Goal: Transaction & Acquisition: Purchase product/service

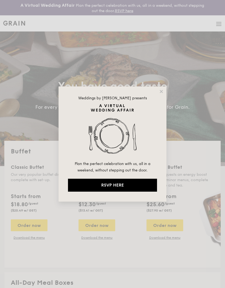
select select
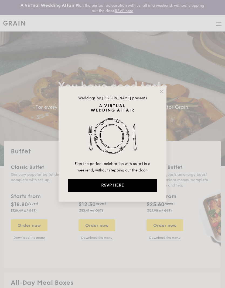
click at [161, 91] on icon at bounding box center [160, 91] width 3 height 3
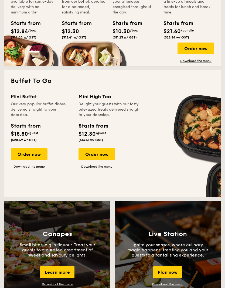
scroll to position [321, 0]
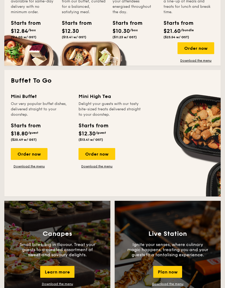
click at [23, 153] on div "Order now" at bounding box center [29, 154] width 37 height 12
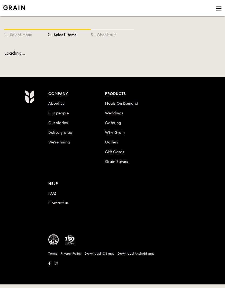
scroll to position [22, 0]
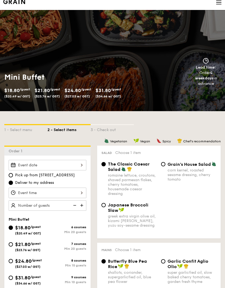
click at [79, 173] on label "Pick up from 5 Burn Road #05-01" at bounding box center [48, 175] width 78 height 5
click at [13, 173] on input "Pick up from 5 Burn Road #05-01" at bounding box center [11, 175] width 4 height 4
radio input "true"
click at [19, 180] on span "Deliver to my address" at bounding box center [34, 182] width 39 height 5
click at [13, 181] on input "Deliver to my address" at bounding box center [11, 183] width 4 height 4
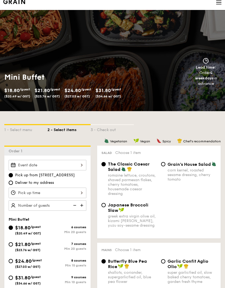
radio input "true"
click at [82, 165] on div at bounding box center [48, 165] width 78 height 10
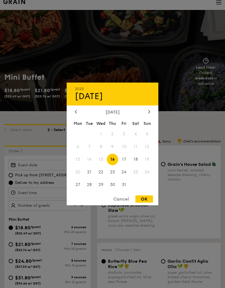
click at [126, 160] on span "17" at bounding box center [124, 160] width 12 height 12
click at [146, 202] on div "OK" at bounding box center [143, 198] width 17 height 7
type input "Oct 17, 2025"
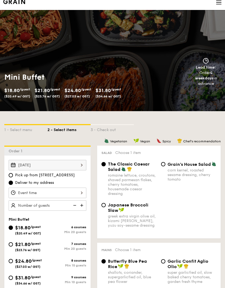
click at [30, 192] on div at bounding box center [48, 193] width 78 height 10
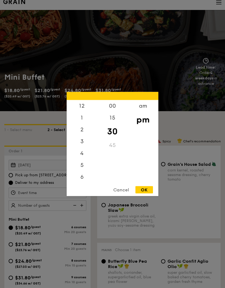
scroll to position [26, 0]
click at [111, 114] on div "15" at bounding box center [112, 118] width 30 height 12
click at [115, 106] on div "00" at bounding box center [112, 106] width 30 height 12
click at [148, 190] on div "OK" at bounding box center [143, 189] width 17 height 7
type input "7:00PM"
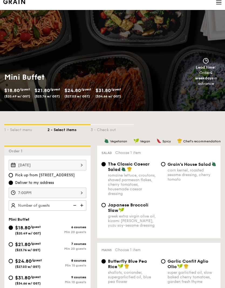
click at [86, 206] on img at bounding box center [82, 205] width 8 height 10
type input "20 guests"
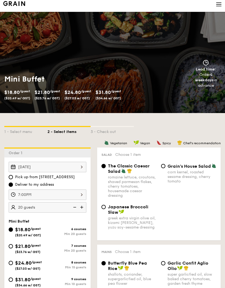
click at [12, 246] on input "$21.80 /guest ($23.76 w/ GST) 7 courses Min 20 guests" at bounding box center [11, 246] width 4 height 4
radio input "true"
radio input "false"
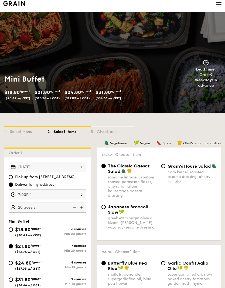
radio input "true"
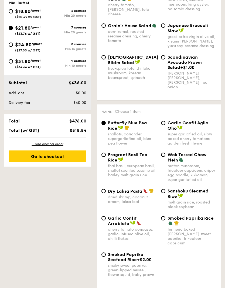
scroll to position [240, 0]
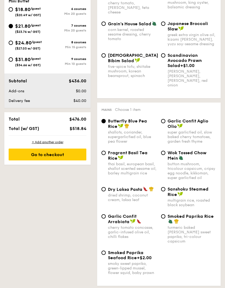
click at [141, 193] on div "dried shrimp, coconut cream, laksa leaf" at bounding box center [132, 197] width 49 height 9
click at [106, 191] on input "Dry Laksa Pasta dried shrimp, coconut cream, laksa leaf" at bounding box center [103, 189] width 4 height 4
radio input "true"
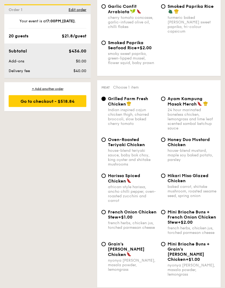
scroll to position [453, 0]
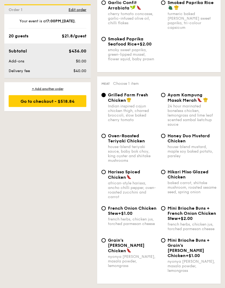
click at [196, 99] on div "Ayam Kampung Masak Merah 24 hour marinated boneless chicken, lemongrass and lim…" at bounding box center [191, 110] width 49 height 34
click at [165, 97] on input "Ayam Kampung Masak Merah 24 hour marinated boneless chicken, lemongrass and lim…" at bounding box center [163, 95] width 4 height 4
radio input "true"
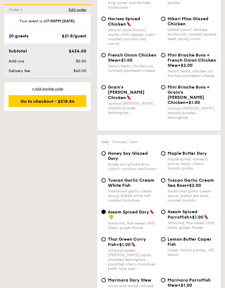
scroll to position [608, 0]
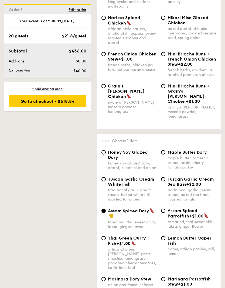
click at [138, 188] on div "traditional garlic cream sauce, baked white fish, roasted tomatoes" at bounding box center [132, 195] width 49 height 14
click at [106, 182] on input "Tuscan Garlic Cream White Fish traditional garlic cream sauce, baked white fish…" at bounding box center [103, 179] width 4 height 4
radio input "true"
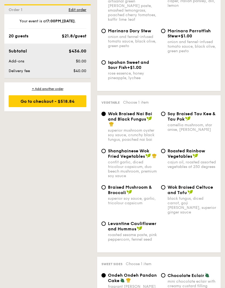
scroll to position [865, 0]
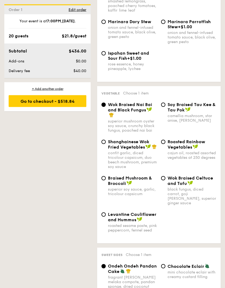
click at [141, 188] on div "superior soy sauce, garlic, tricolour capsicum" at bounding box center [132, 191] width 49 height 9
click at [106, 181] on input "Braised Mushroom & Broccoli superior soy sauce, garlic, tricolour capsicum" at bounding box center [103, 178] width 4 height 4
radio input "true"
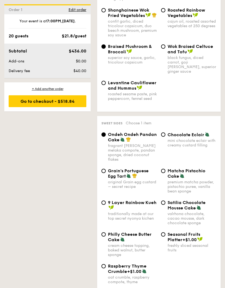
scroll to position [1010, 0]
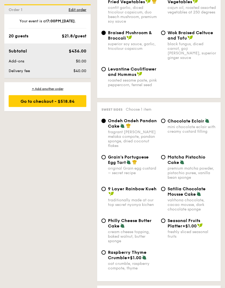
click at [134, 230] on div "cream cheese topping, baked walnut, butter sponge" at bounding box center [132, 237] width 49 height 14
click at [106, 223] on input "Philly Cheese Butter Cake cream cheese topping, baked walnut, butter sponge" at bounding box center [103, 221] width 4 height 4
radio input "true"
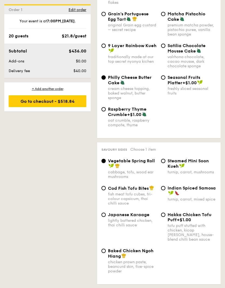
scroll to position [1154, 0]
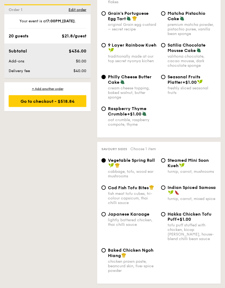
click at [195, 162] on div "Steamed Mini Soon Kueh" at bounding box center [191, 163] width 49 height 10
click at [165, 162] on input "Steamed Mini Soon Kueh turnip, carrot, mushrooms" at bounding box center [163, 161] width 4 height 4
radio input "true"
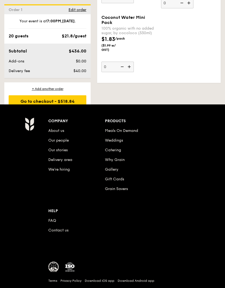
scroll to position [2114, 0]
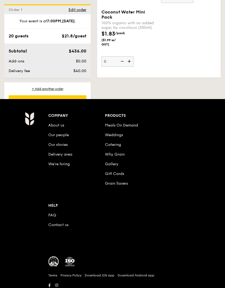
click at [40, 104] on div "Go to checkout - $518.84" at bounding box center [48, 101] width 78 height 12
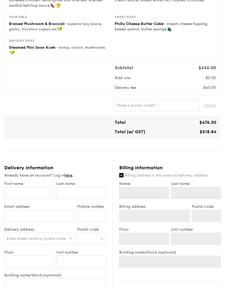
scroll to position [146, 0]
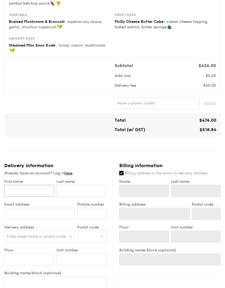
click at [25, 193] on input "First name" at bounding box center [29, 191] width 50 height 12
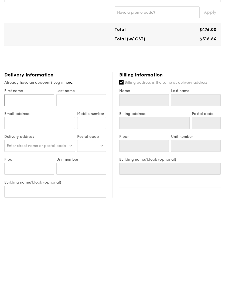
type input "J"
type input "Je"
type input "Jer"
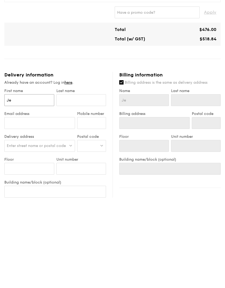
type input "Jer"
type input "Jerm"
type input "Jerma"
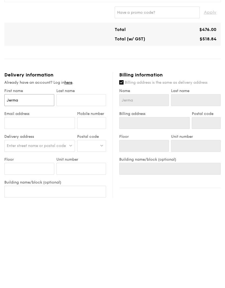
type input "Jermai"
type input "Jermain"
type input "Jermaine"
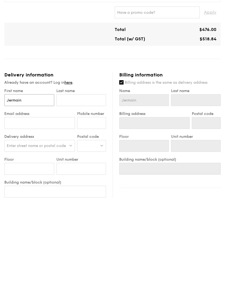
type input "Jermaine"
click at [89, 185] on input "text" at bounding box center [81, 191] width 50 height 12
type input "Y"
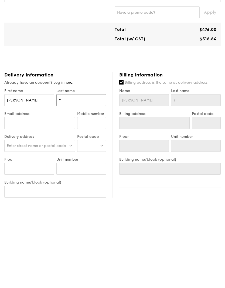
type input "Ya"
type input "Yah"
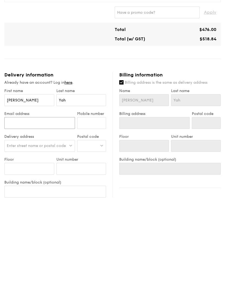
click at [57, 208] on input "Email address" at bounding box center [39, 214] width 71 height 12
type input "jermaineyah@gmail.com"
click at [97, 208] on input "Mobile number" at bounding box center [91, 214] width 29 height 12
type input "92733890"
click at [25, 231] on div "Enter street name or postal code" at bounding box center [39, 237] width 71 height 12
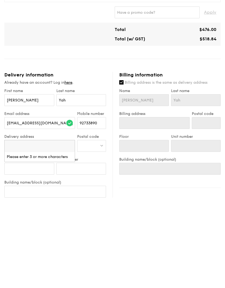
click at [96, 231] on div at bounding box center [91, 237] width 29 height 12
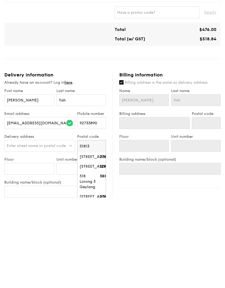
type input "518133"
click at [97, 245] on div "137 Pasir Ris Grove" at bounding box center [88, 247] width 18 height 5
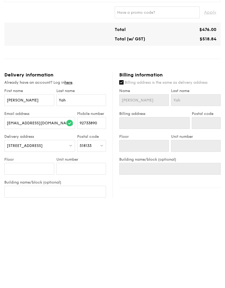
type input "137 Pasir Ris Grove"
type input "518133"
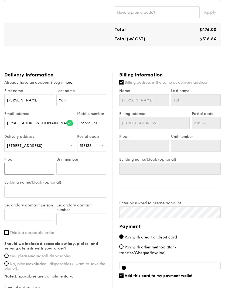
click at [42, 168] on input "Floor" at bounding box center [29, 169] width 50 height 12
click at [59, 193] on input "Building name/block (optional)" at bounding box center [54, 192] width 101 height 12
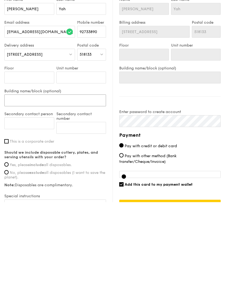
type input "D"
type input "D’"
type input "D’N"
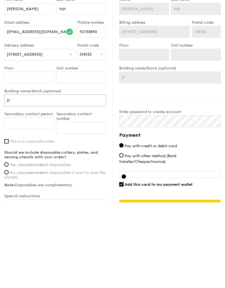
type input "D’N"
type input "D’Ne"
type input "D’Nes"
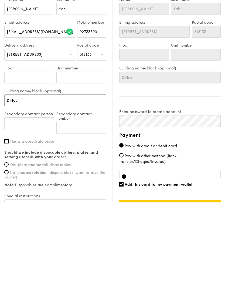
type input "D’Nest"
type input "D’Nest C"
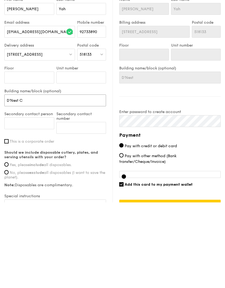
type input "D’Nest C"
type input "D’Nest Co"
type input "D’Nest Con"
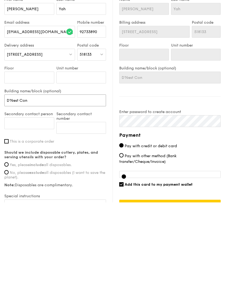
type input "D’Nest Cond"
type input "D’Nest Condo"
type input "D’Nest Condo,"
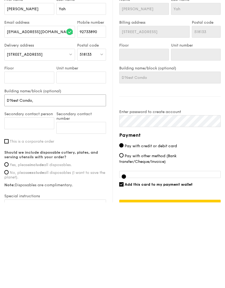
type input "D’Nest Condo,"
type input "D’Nest Condo, C"
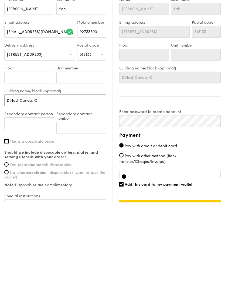
type input "D’Nest Condo, Cl"
type input "D’Nest Condo, Clu"
type input "D’Nest Condo, Club"
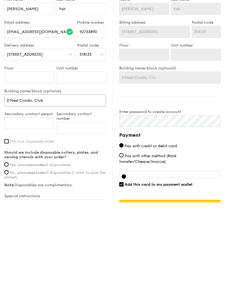
type input "D’Nest Condo, Club"
type input "D’Nest Condo, Clubh"
type input "D’Nest Condo, Clubho"
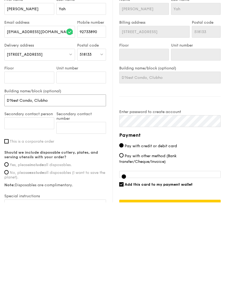
type input "D’Nest Condo, Clubhou"
type input "D’Nest Condo, Clubhous"
type input "D’Nest Condo, Clubhouse"
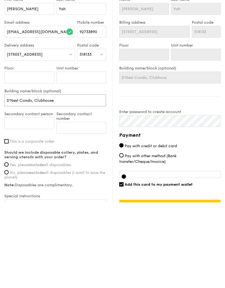
type input "D’Nest Condo, Clubhouse"
type input "D’Nest Condo, Clubhouse 1"
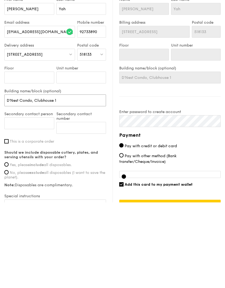
type input "D’Nest Condo, Clubhouse 1,"
type input "D’Nest Condo, Clubhouse 1, G"
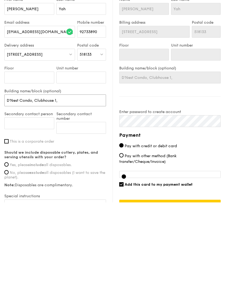
type input "D’Nest Condo, Clubhouse 1, G"
type input "D’Nest Condo, Clubhouse 1, Go"
type input "D’Nest Condo, Clubhouse 1, Gou"
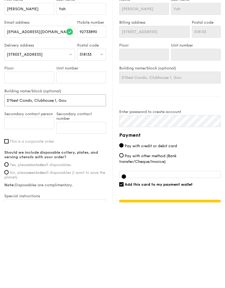
type input "D’Nest Condo, Clubhouse 1, Gour"
type input "D’Nest Condo, Clubhouse 1, Gourm"
type input "D’Nest Condo, Clubhouse 1, Gourme"
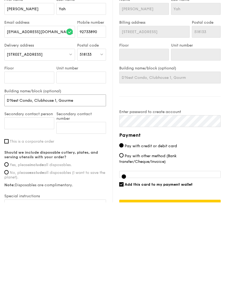
type input "D’Nest Condo, Clubhouse 1, Gourme"
type input "D’Nest Condo, Clubhouse 1, Gourmet"
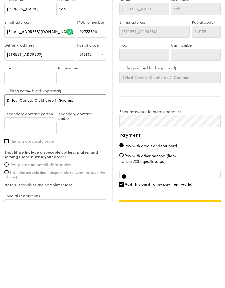
type input "D’Nest Condo, Clubhouse 1, Gourmet S"
type input "D’Nest Condo, Clubhouse 1, Gourmet St"
type input "D’Nest Condo, Clubhouse 1, Gourmet Stu"
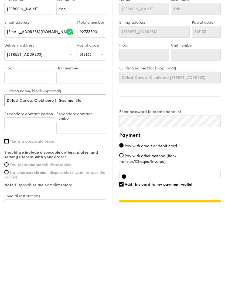
type input "D’Nest Condo, Clubhouse 1, Gourmet Stu"
type input "D’Nest Condo, Clubhouse 1, Gourmet Stud"
type input "D’Nest Condo, Clubhouse 1, Gourmet Studi"
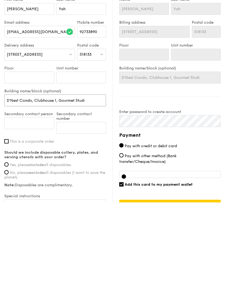
type input "D’Nest Condo, Clubhouse 1, Gourmet Studio"
click at [11, 203] on input "Secondary contact person" at bounding box center [29, 209] width 50 height 12
type input "Jaime Yah"
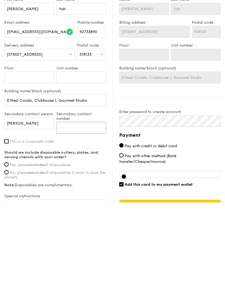
click at [88, 208] on input "Secondary contact number" at bounding box center [81, 214] width 50 height 12
type input "84442336"
click at [11, 248] on span "Yes, please include all disposables." at bounding box center [41, 250] width 62 height 5
click at [9, 248] on input "Yes, please include all disposables." at bounding box center [6, 250] width 4 height 4
radio input "true"
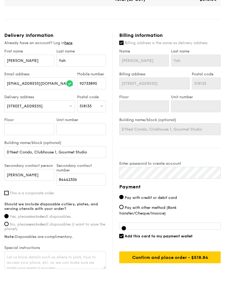
scroll to position [266, 0]
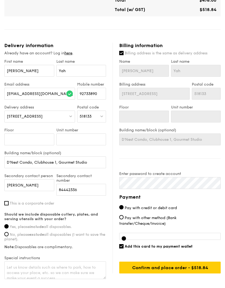
click at [150, 56] on label "Billing address is the same as delivery address" at bounding box center [169, 53] width 101 height 5
click at [123, 55] on input "Billing address is the same as delivery address" at bounding box center [121, 53] width 4 height 4
checkbox input "false"
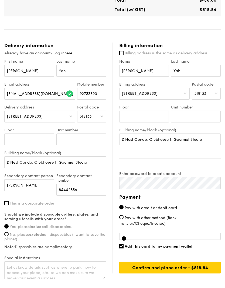
click at [218, 91] on div "518133" at bounding box center [205, 94] width 29 height 12
type input "510531"
click at [206, 106] on div "531 Pasir Ris Drive 1" at bounding box center [203, 104] width 18 height 5
click at [209, 139] on input "D’Nest Condo, Clubhouse 1, Gourmet Studio" at bounding box center [169, 140] width 101 height 12
click at [210, 139] on input "D’Nest Condo, Clubhouse 1, Gourmet Studio" at bounding box center [169, 140] width 101 height 12
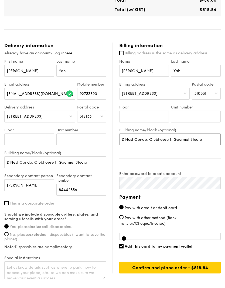
click at [210, 138] on input "D’Nest Condo, Clubhouse 1, Gourmet Studio" at bounding box center [169, 140] width 101 height 12
click at [208, 140] on input "D’Nest Condo, Clubhouse 1, Gourmet Studio" at bounding box center [169, 140] width 101 height 12
click at [207, 140] on input "D’Nest Condo, Clubhouse 1, Gourmet Studio" at bounding box center [169, 140] width 101 height 12
click at [207, 139] on input "D’Nest Condo, Clubhouse 1, Gourmet Studio" at bounding box center [169, 140] width 101 height 12
type input "D"
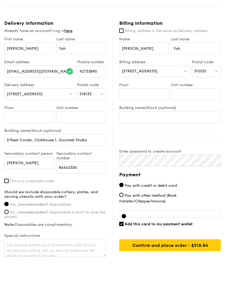
scroll to position [281, 0]
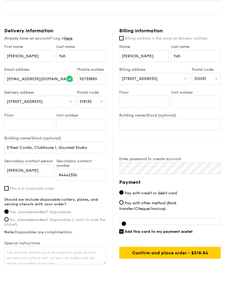
click at [180, 234] on span "Add this card to my payment wallet" at bounding box center [158, 231] width 68 height 5
click at [123, 234] on input "Add this card to my payment wallet" at bounding box center [121, 231] width 4 height 4
checkbox input "false"
click at [190, 258] on input "Confirm and place order - $518.84" at bounding box center [169, 253] width 101 height 12
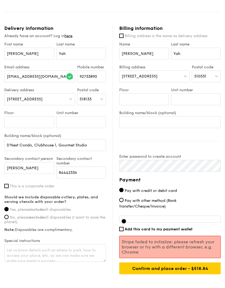
scroll to position [288, 0]
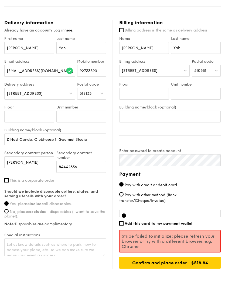
click at [125, 216] on div at bounding box center [123, 216] width 4 height 4
click at [122, 216] on div at bounding box center [123, 216] width 4 height 4
click at [180, 217] on div at bounding box center [169, 213] width 101 height 7
click at [163, 198] on label "Pay with other method (Bank transfer/Cheque/Invoice)" at bounding box center [169, 197] width 101 height 11
click at [123, 197] on input "Pay with other method (Bank transfer/Cheque/Invoice)" at bounding box center [121, 194] width 4 height 4
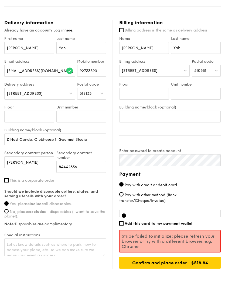
radio input "true"
click at [166, 188] on label "Pay with credit or debit card" at bounding box center [169, 185] width 101 height 6
click at [123, 187] on input "Pay with credit or debit card" at bounding box center [121, 184] width 4 height 4
radio input "true"
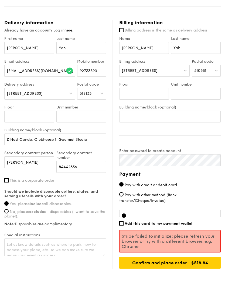
click at [181, 264] on input "Confirm and place order - $518.84" at bounding box center [169, 263] width 101 height 12
click at [186, 267] on input "Confirm and place order - $518.84" at bounding box center [169, 263] width 101 height 12
click at [187, 267] on input "Confirm and place order - $518.84" at bounding box center [169, 263] width 101 height 12
click at [188, 266] on input "Confirm and place order - $518.84" at bounding box center [169, 263] width 101 height 12
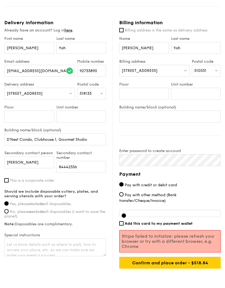
click at [188, 266] on input "Confirm and place order - $518.84" at bounding box center [169, 263] width 101 height 12
click at [188, 265] on input "Confirm and place order - $518.84" at bounding box center [169, 263] width 101 height 12
click at [188, 264] on input "Confirm and place order - $518.84" at bounding box center [169, 263] width 101 height 12
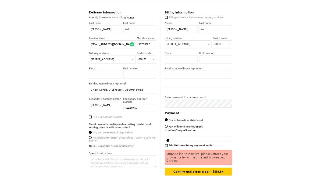
scroll to position [314, 0]
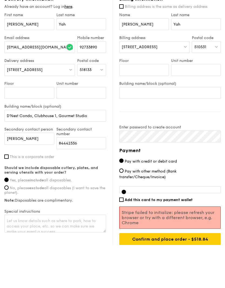
click at [123, 193] on div at bounding box center [123, 192] width 4 height 4
click at [125, 191] on div at bounding box center [123, 192] width 4 height 4
click at [122, 191] on div at bounding box center [123, 192] width 4 height 4
click at [124, 191] on div at bounding box center [123, 192] width 4 height 4
click at [122, 191] on div at bounding box center [123, 192] width 4 height 4
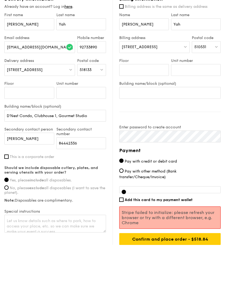
click at [159, 187] on div at bounding box center [169, 189] width 101 height 7
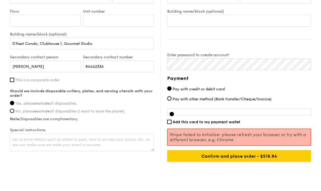
scroll to position [384, 0]
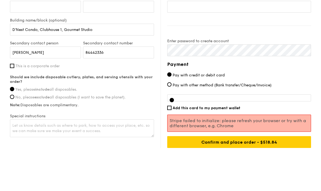
click at [170, 97] on div at bounding box center [239, 97] width 144 height 7
click at [173, 100] on div at bounding box center [172, 100] width 4 height 4
click at [173, 99] on div at bounding box center [172, 100] width 4 height 4
click at [176, 99] on div at bounding box center [239, 97] width 144 height 7
click at [203, 98] on div at bounding box center [239, 97] width 144 height 7
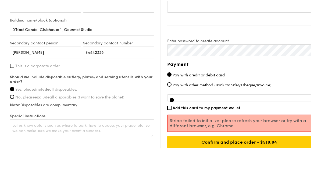
click at [210, 100] on div at bounding box center [239, 97] width 144 height 7
click at [219, 98] on div at bounding box center [239, 97] width 144 height 7
click at [222, 108] on span "Add this card to my payment wallet" at bounding box center [207, 108] width 68 height 5
click at [172, 108] on input "Add this card to my payment wallet" at bounding box center [169, 108] width 4 height 4
click at [224, 145] on input "Confirm and place order - $518.84" at bounding box center [239, 142] width 144 height 12
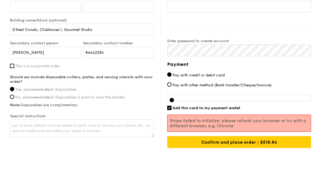
click at [170, 106] on input "Add this card to my payment wallet" at bounding box center [169, 108] width 4 height 4
checkbox input "false"
click at [198, 144] on input "Confirm and place order - $518.84" at bounding box center [239, 142] width 144 height 12
click at [224, 141] on input "Confirm and place order - $518.84" at bounding box center [239, 142] width 144 height 12
click at [224, 143] on input "Confirm and place order - $518.84" at bounding box center [239, 142] width 144 height 12
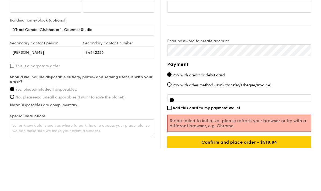
click at [224, 143] on input "Confirm and place order - $518.84" at bounding box center [239, 142] width 144 height 12
click at [212, 86] on span "Pay with other method (Bank transfer/Cheque/Invoice)" at bounding box center [222, 85] width 99 height 5
click at [172, 86] on input "Pay with other method (Bank transfer/Cheque/Invoice)" at bounding box center [169, 84] width 4 height 4
radio input "true"
click at [224, 145] on div "Confirm and place order - $518.84" at bounding box center [239, 142] width 144 height 12
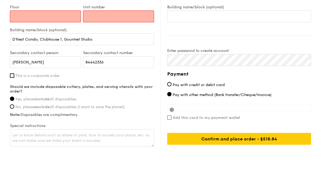
scroll to position [374, 0]
click at [204, 85] on span "Pay with credit or debit card" at bounding box center [199, 85] width 52 height 5
click at [172, 85] on input "Pay with credit or debit card" at bounding box center [169, 84] width 4 height 4
radio input "true"
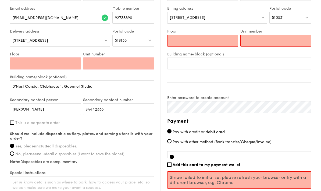
scroll to position [326, 0]
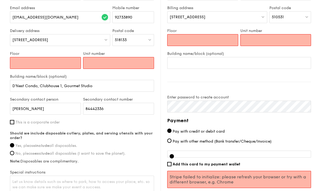
click at [20, 66] on input "Floor" at bounding box center [45, 63] width 71 height 12
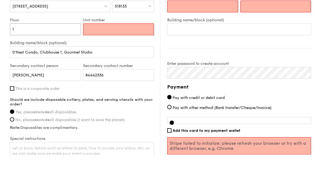
type input "1"
click at [146, 57] on input "Unit number" at bounding box center [118, 63] width 71 height 12
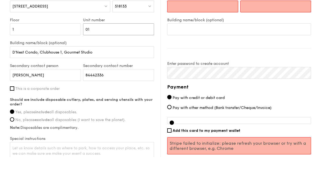
type input "01"
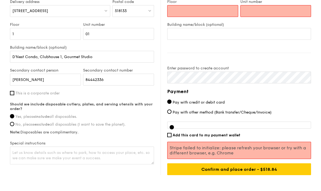
scroll to position [357, 0]
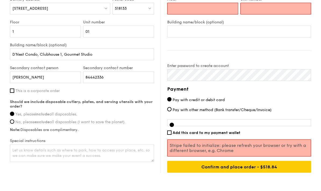
click at [224, 170] on input "Confirm and place order - $518.84" at bounding box center [239, 167] width 144 height 12
click at [224, 168] on input "Confirm and place order - $518.84" at bounding box center [239, 167] width 144 height 12
click at [224, 167] on input "Confirm and place order - $518.84" at bounding box center [239, 167] width 144 height 12
click at [224, 169] on input "Confirm and place order - $518.84" at bounding box center [239, 167] width 144 height 12
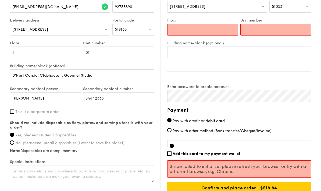
scroll to position [341, 0]
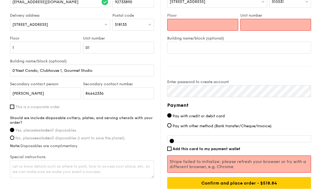
click at [224, 185] on input "Confirm and place order - $518.84" at bounding box center [239, 183] width 144 height 12
click at [224, 184] on input "Confirm and place order - $518.84" at bounding box center [239, 183] width 144 height 12
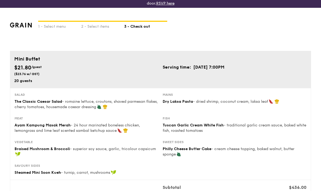
scroll to position [0, 0]
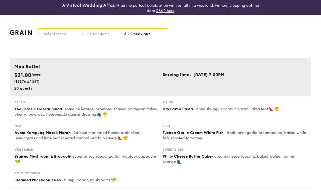
click at [27, 34] on img at bounding box center [21, 32] width 22 height 5
click at [17, 25] on div "1 - Select menu 2 - Select items 3 - Check out" at bounding box center [161, 36] width 302 height 43
click at [17, 33] on img at bounding box center [21, 32] width 22 height 5
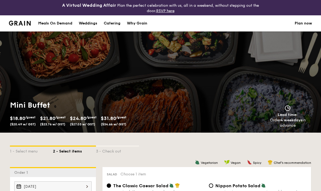
click at [18, 24] on img at bounding box center [20, 23] width 22 height 5
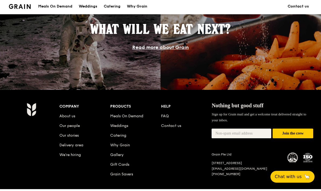
scroll to position [518, 0]
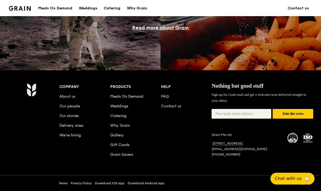
click at [302, 115] on button "Join the crew" at bounding box center [293, 114] width 41 height 10
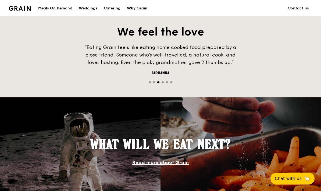
scroll to position [383, 0]
